Goal: Task Accomplishment & Management: Use online tool/utility

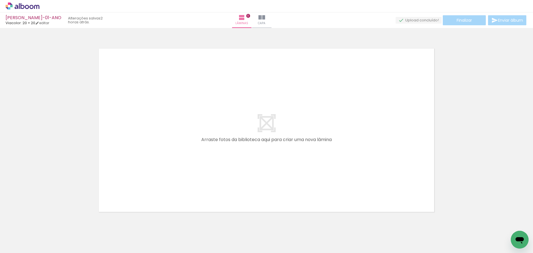
scroll to position [17, 0]
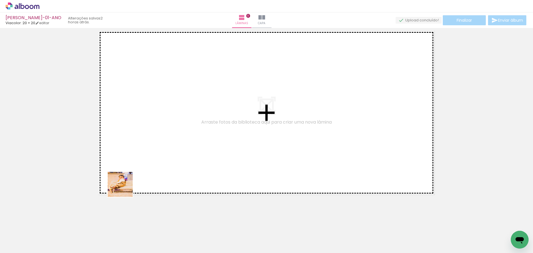
drag, startPoint x: 119, startPoint y: 238, endPoint x: 125, endPoint y: 157, distance: 81.3
click at [127, 156] on quentale-workspace at bounding box center [266, 126] width 533 height 253
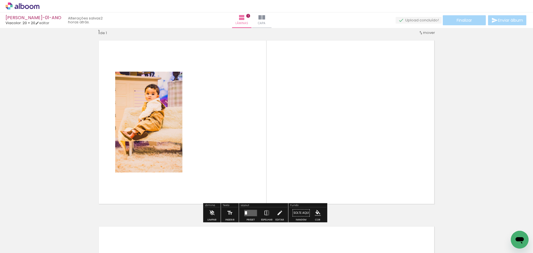
scroll to position [7, 0]
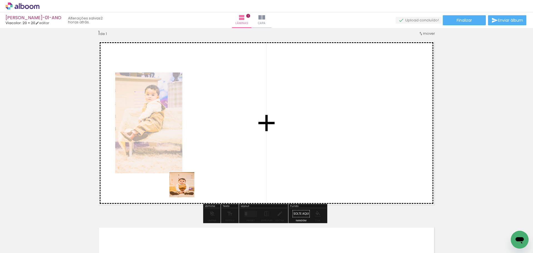
drag, startPoint x: 151, startPoint y: 236, endPoint x: 203, endPoint y: 154, distance: 97.3
click at [203, 154] on quentale-workspace at bounding box center [266, 126] width 533 height 253
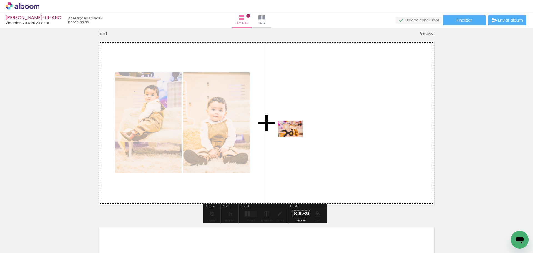
drag, startPoint x: 191, startPoint y: 231, endPoint x: 296, endPoint y: 132, distance: 144.5
click at [296, 132] on quentale-workspace at bounding box center [266, 126] width 533 height 253
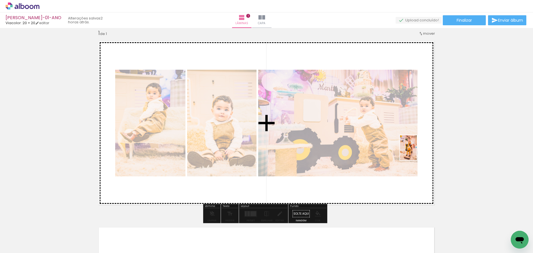
drag, startPoint x: 214, startPoint y: 240, endPoint x: 431, endPoint y: 129, distance: 244.4
click at [431, 129] on quentale-workspace at bounding box center [266, 126] width 533 height 253
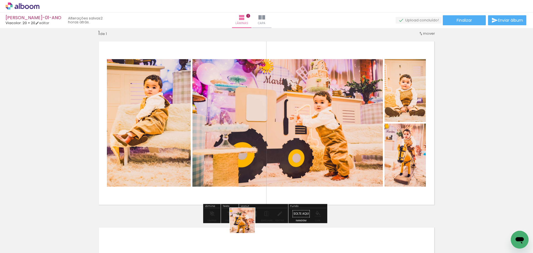
drag, startPoint x: 242, startPoint y: 235, endPoint x: 303, endPoint y: 144, distance: 109.0
click at [303, 145] on quentale-workspace at bounding box center [266, 126] width 533 height 253
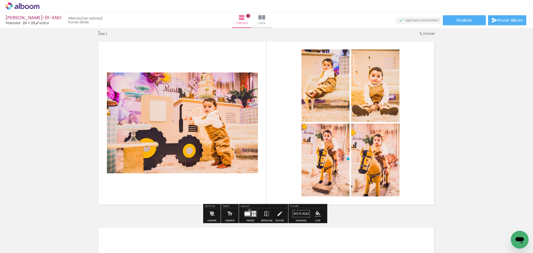
drag, startPoint x: 248, startPoint y: 210, endPoint x: 251, endPoint y: 211, distance: 2.8
click at [248, 210] on div at bounding box center [250, 213] width 15 height 11
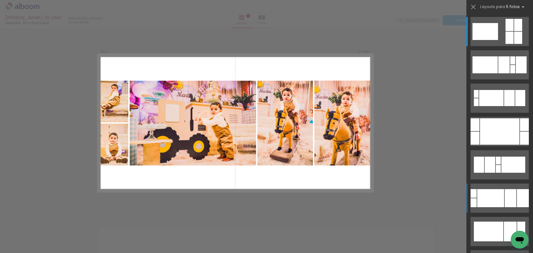
click at [488, 106] on div at bounding box center [491, 98] width 24 height 16
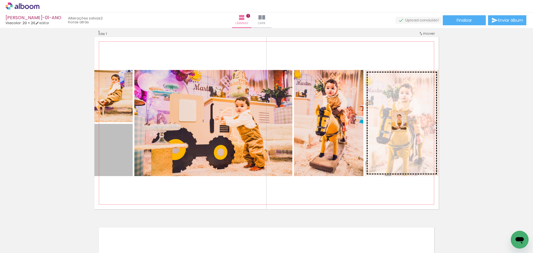
drag, startPoint x: 185, startPoint y: 151, endPoint x: 397, endPoint y: 121, distance: 214.2
click at [0, 0] on slot at bounding box center [0, 0] width 0 height 0
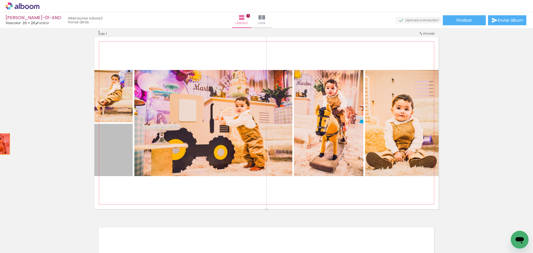
drag, startPoint x: 109, startPoint y: 158, endPoint x: 0, endPoint y: 143, distance: 109.8
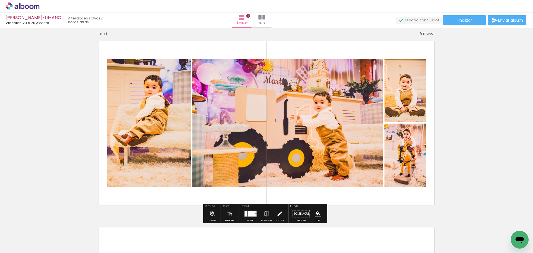
drag, startPoint x: 245, startPoint y: 215, endPoint x: 333, endPoint y: 190, distance: 91.3
click at [245, 215] on div at bounding box center [246, 214] width 3 height 6
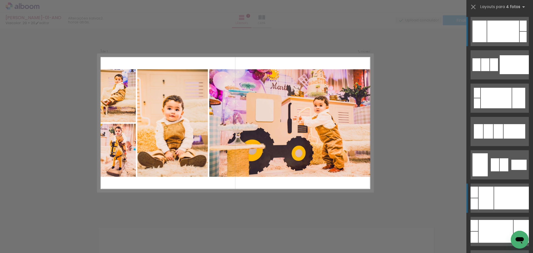
click at [501, 201] on div at bounding box center [511, 198] width 35 height 23
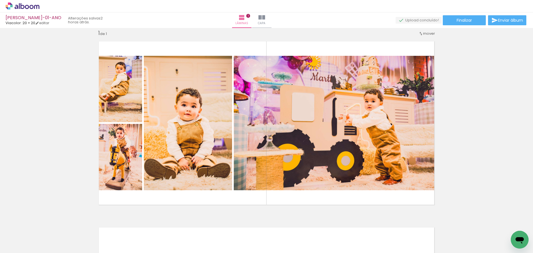
click at [17, 236] on input "Todas as fotos" at bounding box center [15, 236] width 21 height 5
click at [0, 0] on slot "Não utilizadas" at bounding box center [0, 0] width 0 height 0
type input "Não utilizadas"
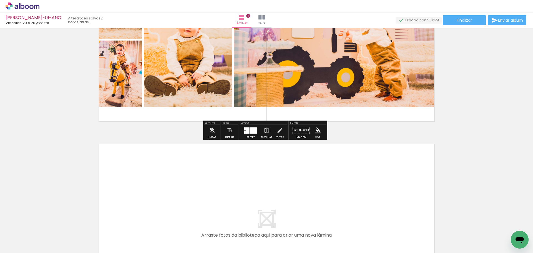
scroll to position [146, 0]
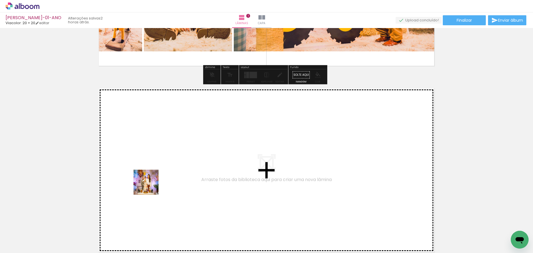
drag, startPoint x: 154, startPoint y: 238, endPoint x: 148, endPoint y: 159, distance: 79.6
click at [148, 159] on quentale-workspace at bounding box center [266, 126] width 533 height 253
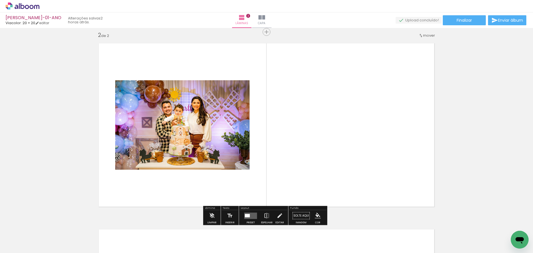
scroll to position [193, 0]
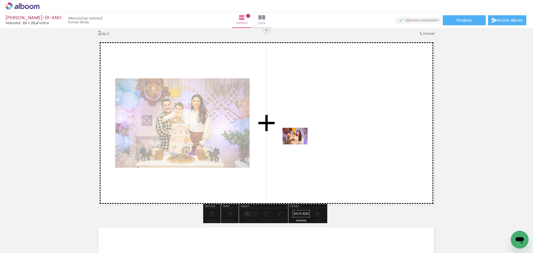
drag, startPoint x: 154, startPoint y: 238, endPoint x: 302, endPoint y: 135, distance: 180.2
click at [302, 135] on quentale-workspace at bounding box center [266, 126] width 533 height 253
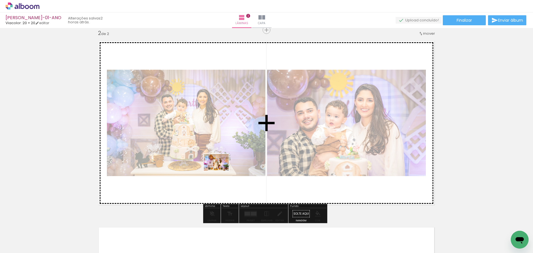
drag, startPoint x: 151, startPoint y: 239, endPoint x: 246, endPoint y: 138, distance: 138.2
click at [246, 139] on quentale-workspace at bounding box center [266, 126] width 533 height 253
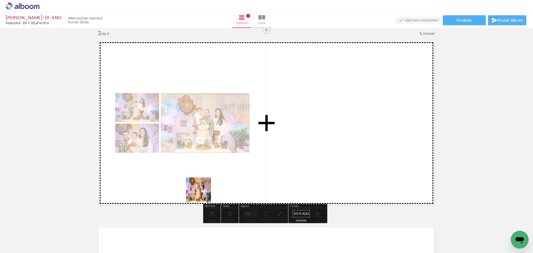
drag, startPoint x: 156, startPoint y: 232, endPoint x: 249, endPoint y: 146, distance: 126.5
click at [248, 150] on quentale-workspace at bounding box center [266, 126] width 533 height 253
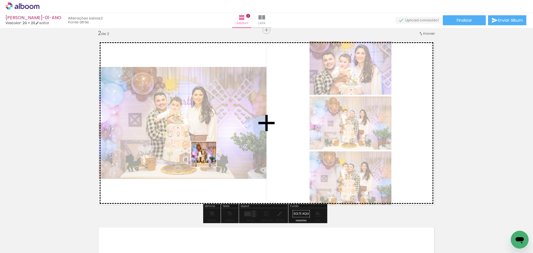
drag, startPoint x: 152, startPoint y: 236, endPoint x: 217, endPoint y: 140, distance: 115.9
click at [216, 142] on quentale-workspace at bounding box center [266, 126] width 533 height 253
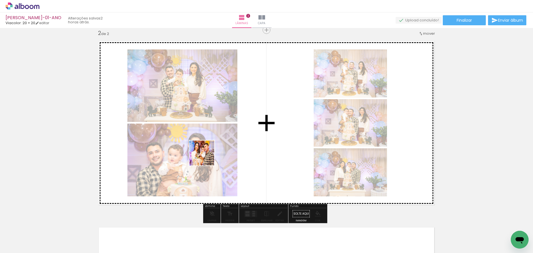
drag, startPoint x: 152, startPoint y: 235, endPoint x: 213, endPoint y: 141, distance: 111.5
click at [209, 152] on quentale-workspace at bounding box center [266, 126] width 533 height 253
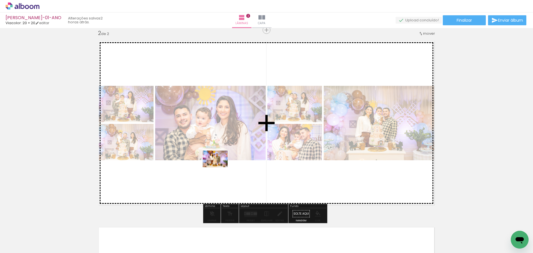
drag, startPoint x: 158, startPoint y: 231, endPoint x: 220, endPoint y: 165, distance: 90.7
click at [220, 165] on quentale-workspace at bounding box center [266, 126] width 533 height 253
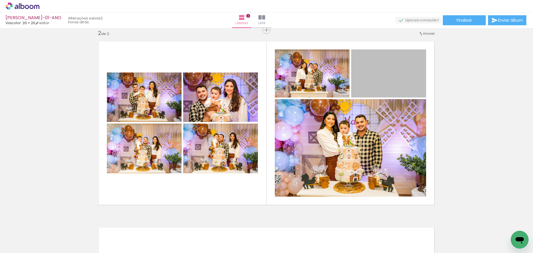
drag, startPoint x: 391, startPoint y: 74, endPoint x: 573, endPoint y: 69, distance: 182.1
click at [533, 69] on html "link( href="../../bower_components/polymer/polymer.html" rel="import" ) picture…" at bounding box center [266, 126] width 533 height 253
drag, startPoint x: 392, startPoint y: 78, endPoint x: 497, endPoint y: 108, distance: 109.9
click at [497, 108] on div "Inserir lâmina 1 de 2 Inserir lâmina 2 de 2" at bounding box center [266, 116] width 533 height 558
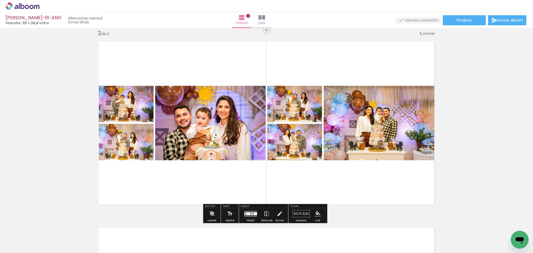
click at [251, 211] on quentale-layouter at bounding box center [250, 213] width 13 height 6
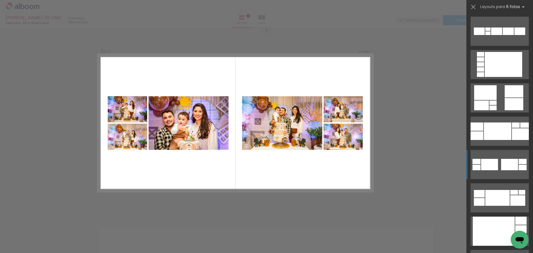
scroll to position [139, 0]
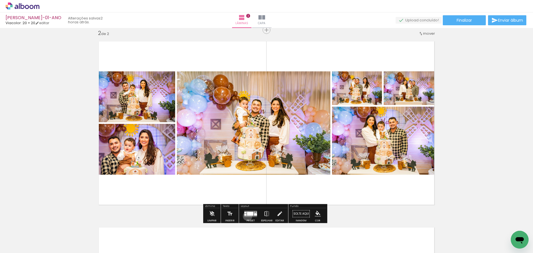
click at [246, 216] on quentale-layouter at bounding box center [250, 213] width 13 height 6
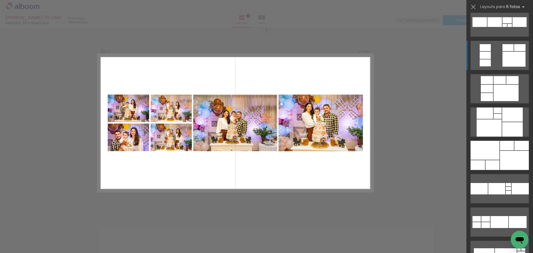
scroll to position [400, 0]
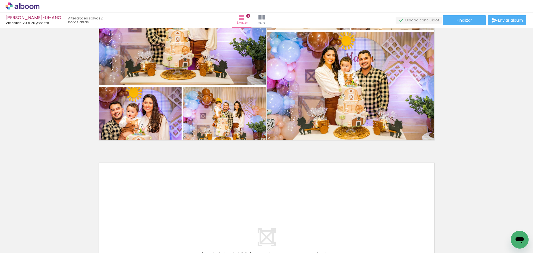
scroll to position [304, 0]
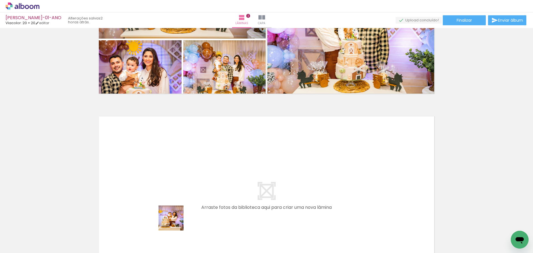
drag, startPoint x: 185, startPoint y: 242, endPoint x: 152, endPoint y: 178, distance: 71.9
click at [152, 178] on quentale-workspace at bounding box center [266, 126] width 533 height 253
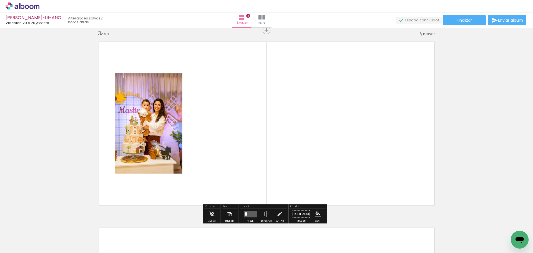
scroll to position [379, 0]
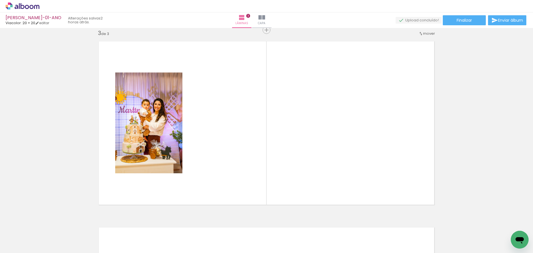
drag, startPoint x: 183, startPoint y: 240, endPoint x: 224, endPoint y: 131, distance: 116.6
click at [224, 131] on quentale-workspace at bounding box center [266, 126] width 533 height 253
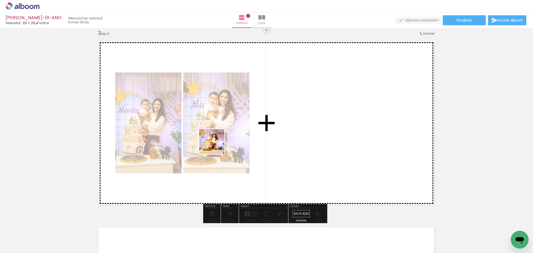
drag, startPoint x: 179, startPoint y: 241, endPoint x: 216, endPoint y: 135, distance: 111.3
click at [216, 137] on quentale-workspace at bounding box center [266, 126] width 533 height 253
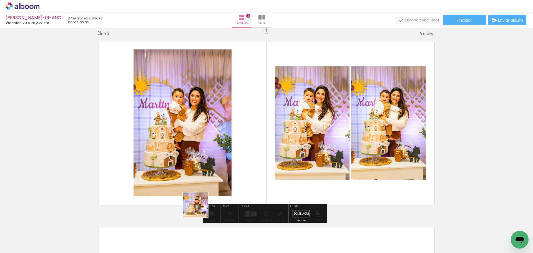
drag, startPoint x: 184, startPoint y: 234, endPoint x: 228, endPoint y: 125, distance: 117.6
click at [228, 127] on quentale-workspace at bounding box center [266, 126] width 533 height 253
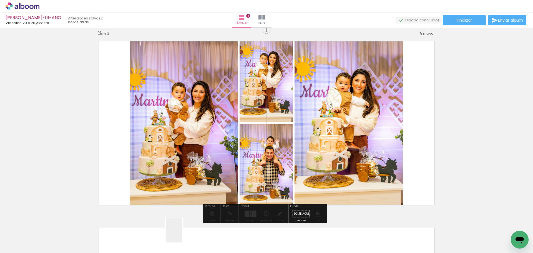
drag, startPoint x: 182, startPoint y: 234, endPoint x: 197, endPoint y: 138, distance: 96.6
click at [197, 143] on quentale-workspace at bounding box center [266, 126] width 533 height 253
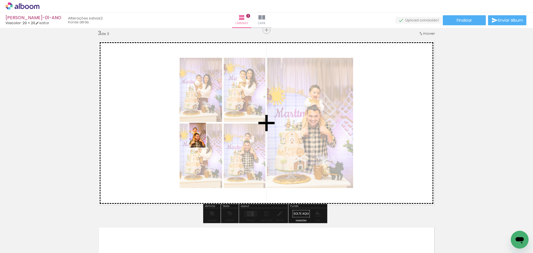
drag, startPoint x: 181, startPoint y: 234, endPoint x: 205, endPoint y: 137, distance: 100.4
click at [206, 137] on quentale-workspace at bounding box center [266, 126] width 533 height 253
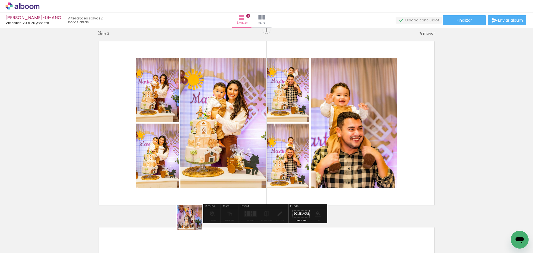
drag, startPoint x: 193, startPoint y: 221, endPoint x: 206, endPoint y: 147, distance: 76.0
click at [206, 145] on quentale-workspace at bounding box center [266, 126] width 533 height 253
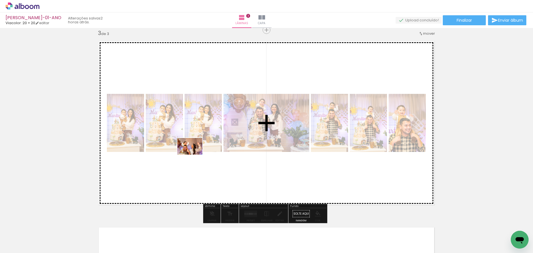
drag, startPoint x: 185, startPoint y: 241, endPoint x: 192, endPoint y: 148, distance: 92.7
click at [193, 150] on quentale-workspace at bounding box center [266, 126] width 533 height 253
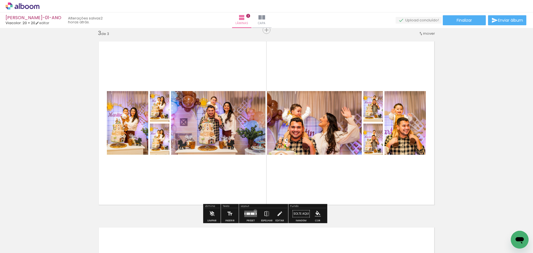
click at [254, 211] on quentale-layouter at bounding box center [250, 213] width 13 height 6
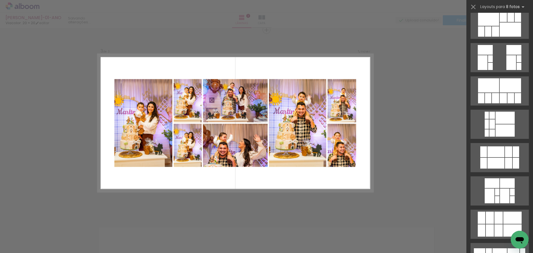
scroll to position [167, 0]
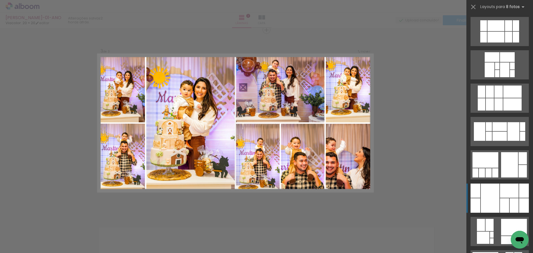
click at [508, 196] on div at bounding box center [509, 190] width 19 height 14
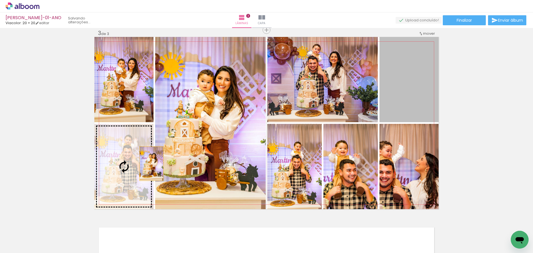
drag, startPoint x: 420, startPoint y: 75, endPoint x: 128, endPoint y: 163, distance: 304.8
click at [0, 0] on slot at bounding box center [0, 0] width 0 height 0
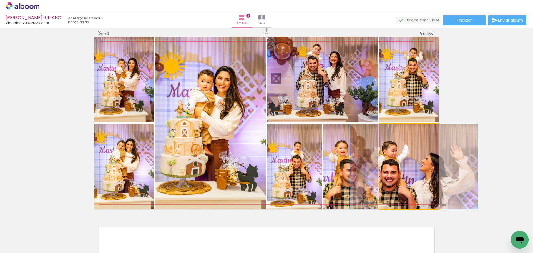
drag, startPoint x: 407, startPoint y: 174, endPoint x: 412, endPoint y: 172, distance: 5.4
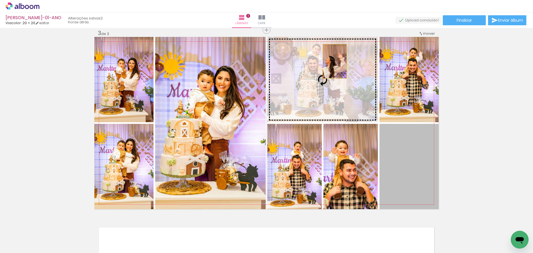
drag, startPoint x: 412, startPoint y: 172, endPoint x: 333, endPoint y: 61, distance: 136.2
click at [0, 0] on slot at bounding box center [0, 0] width 0 height 0
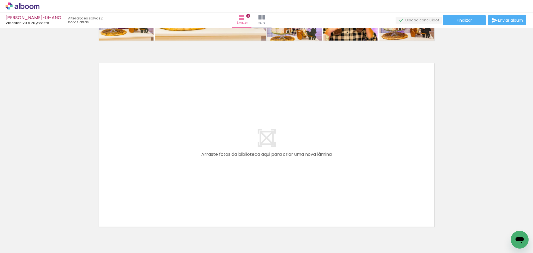
scroll to position [546, 0]
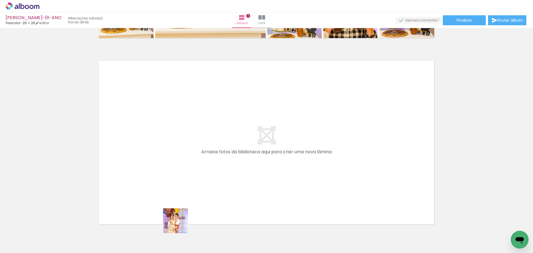
drag, startPoint x: 185, startPoint y: 238, endPoint x: 162, endPoint y: 158, distance: 83.2
click at [162, 158] on quentale-workspace at bounding box center [266, 126] width 533 height 253
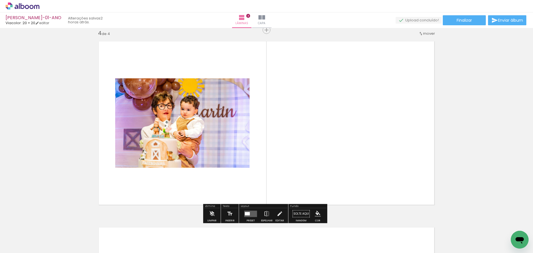
scroll to position [565, 0]
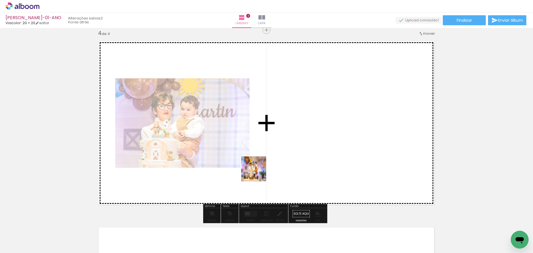
drag, startPoint x: 198, startPoint y: 219, endPoint x: 275, endPoint y: 147, distance: 105.2
click at [275, 147] on quentale-workspace at bounding box center [266, 126] width 533 height 253
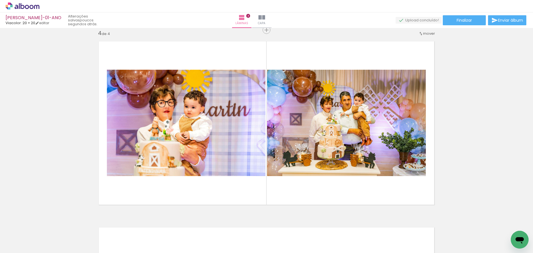
scroll to position [0, 1518]
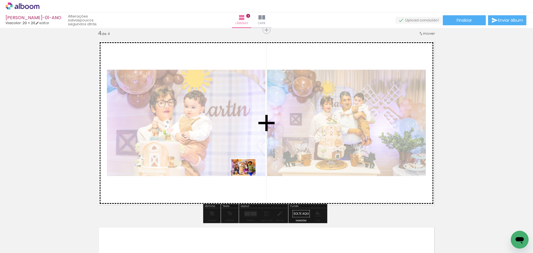
drag, startPoint x: 191, startPoint y: 236, endPoint x: 248, endPoint y: 171, distance: 86.5
click at [248, 171] on quentale-workspace at bounding box center [266, 126] width 533 height 253
